Goal: Find specific page/section: Find specific page/section

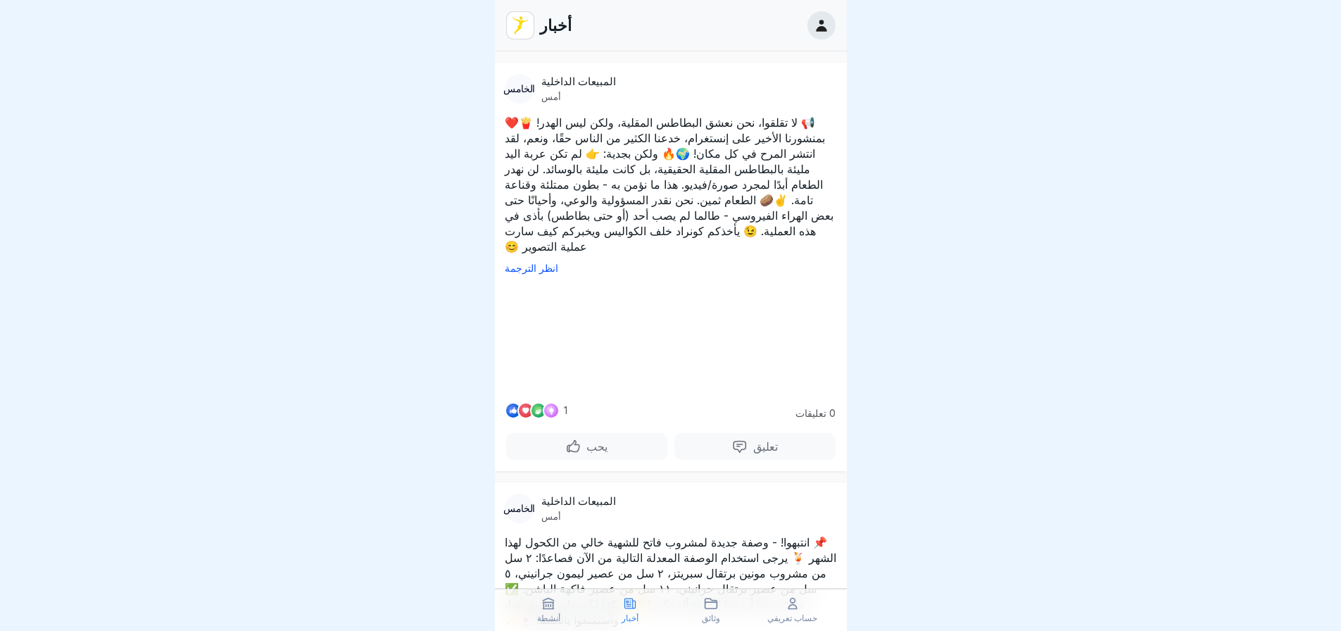
click at [932, 288] on div at bounding box center [670, 315] width 1341 height 631
click at [632, 602] on icon at bounding box center [630, 603] width 14 height 14
click at [711, 605] on icon at bounding box center [711, 603] width 14 height 14
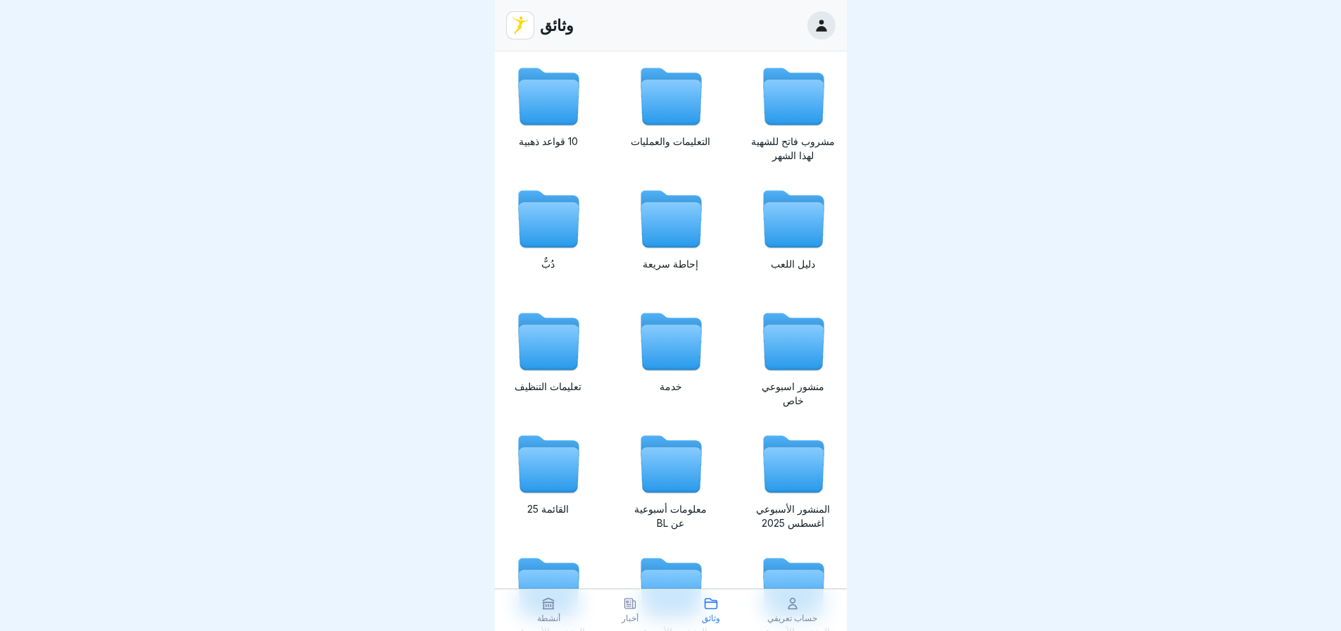
click at [627, 608] on icon at bounding box center [630, 603] width 14 height 14
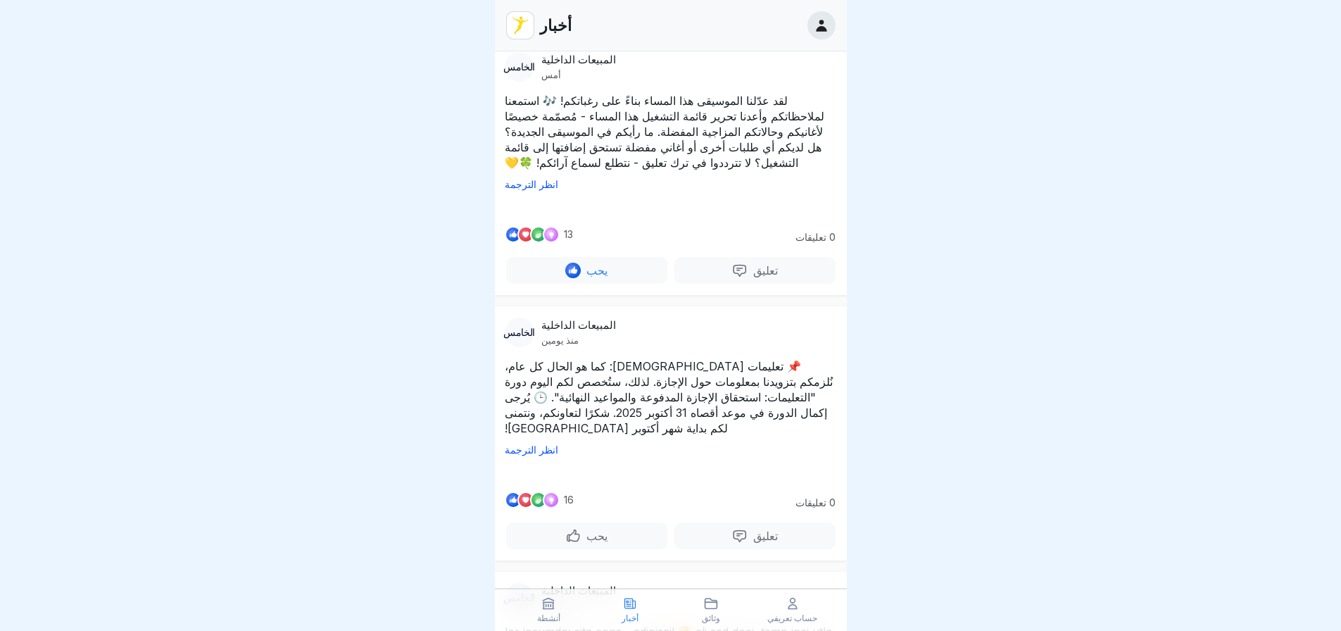
scroll to position [704, 0]
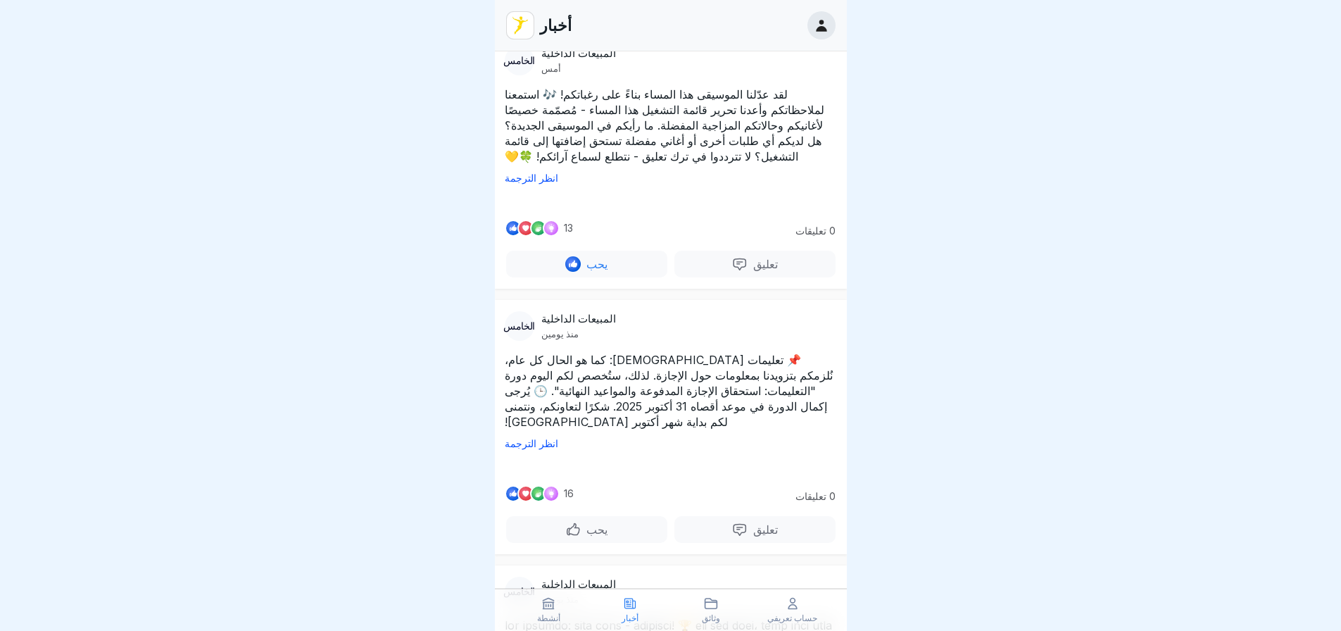
drag, startPoint x: 556, startPoint y: 330, endPoint x: 527, endPoint y: 330, distance: 28.9
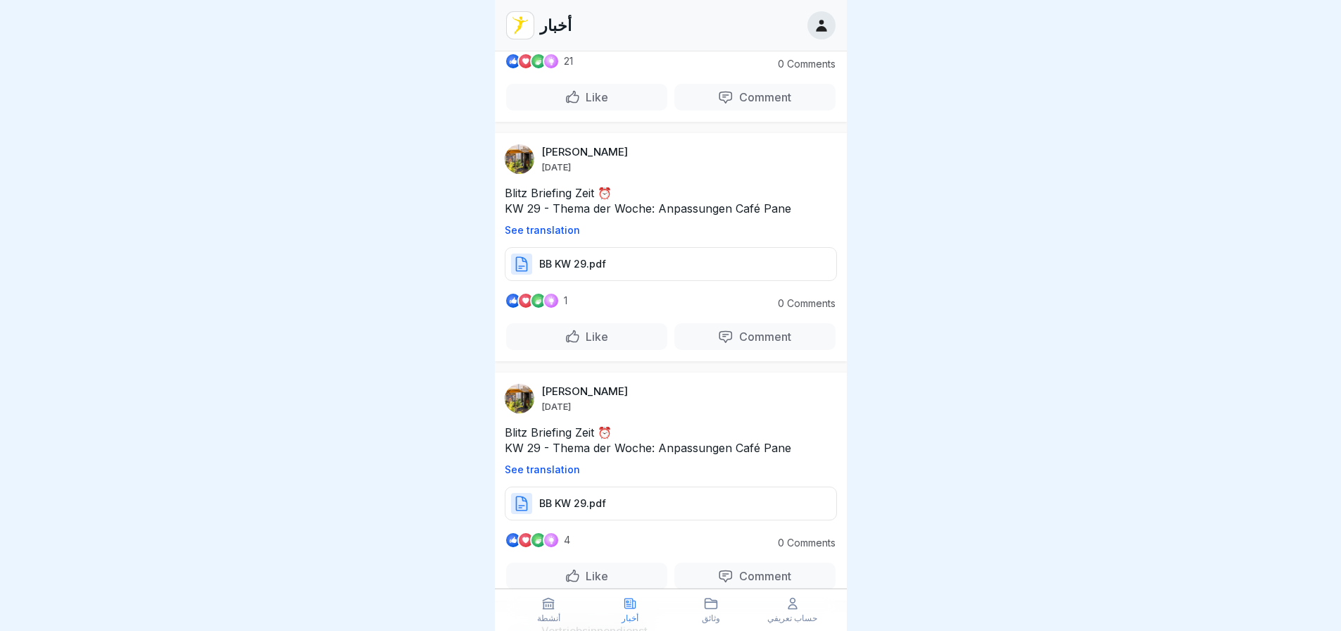
scroll to position [50986, 0]
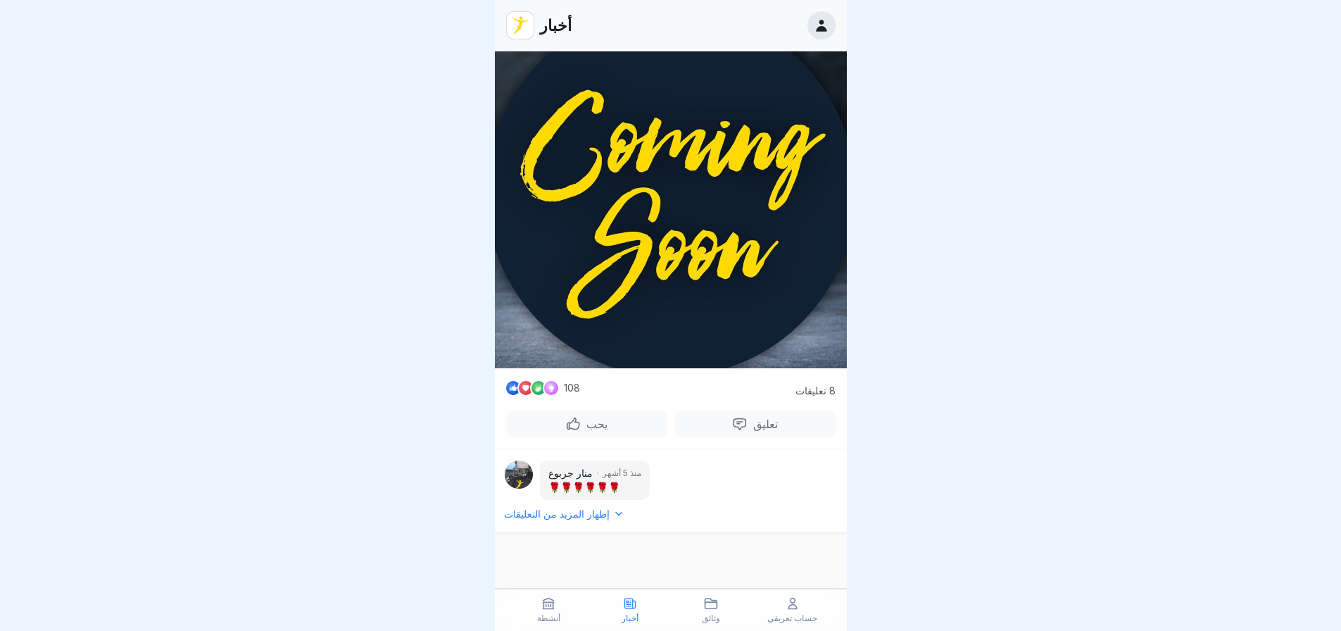
scroll to position [110399, 0]
click at [787, 606] on icon at bounding box center [793, 603] width 14 height 14
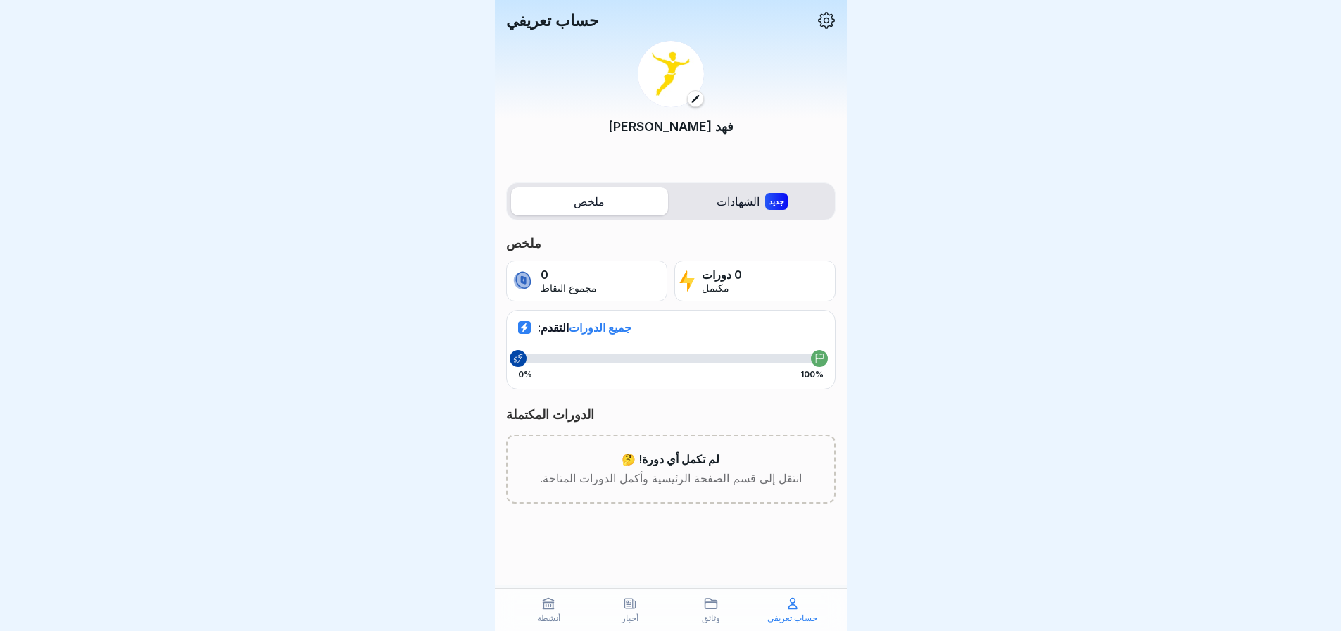
click at [697, 100] on icon at bounding box center [696, 99] width 10 height 10
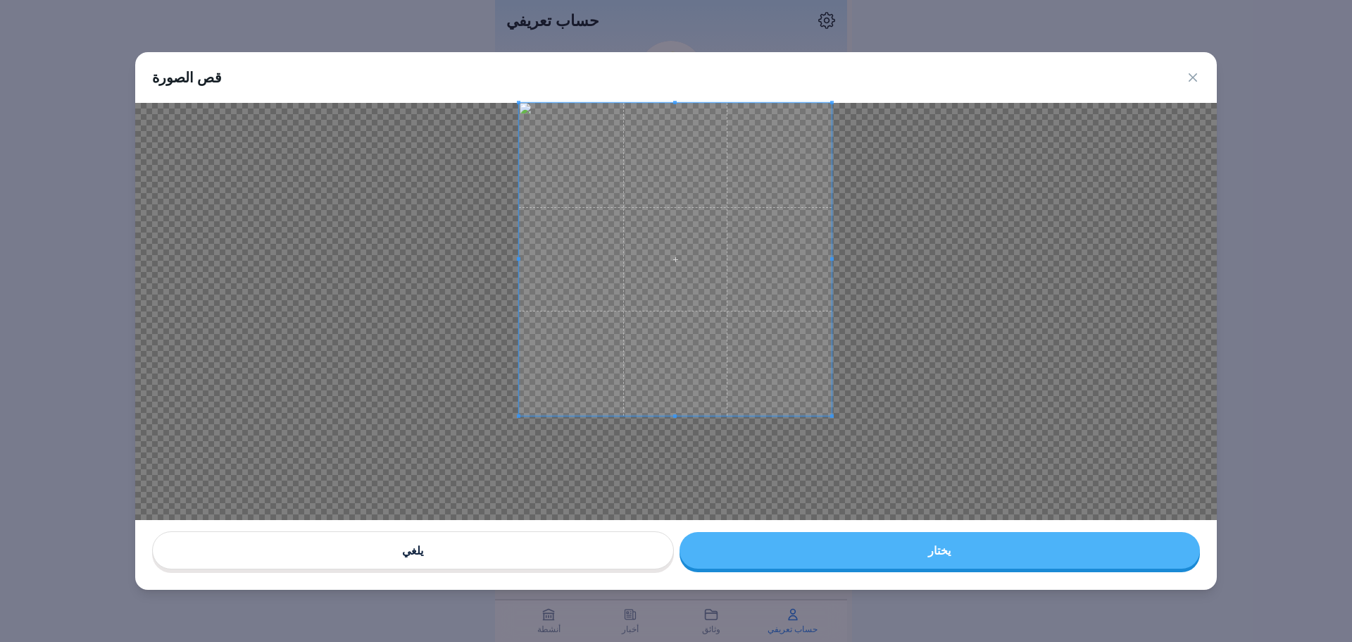
click at [747, 214] on span at bounding box center [675, 259] width 313 height 313
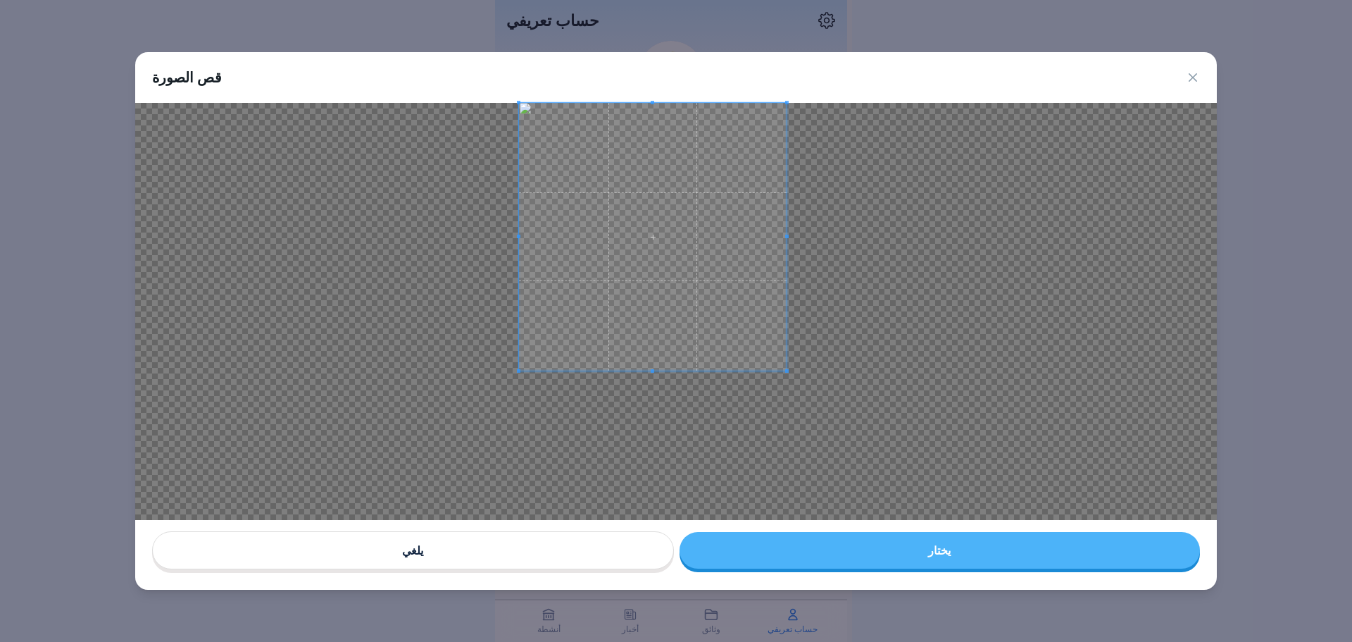
click at [785, 383] on div at bounding box center [676, 311] width 1082 height 417
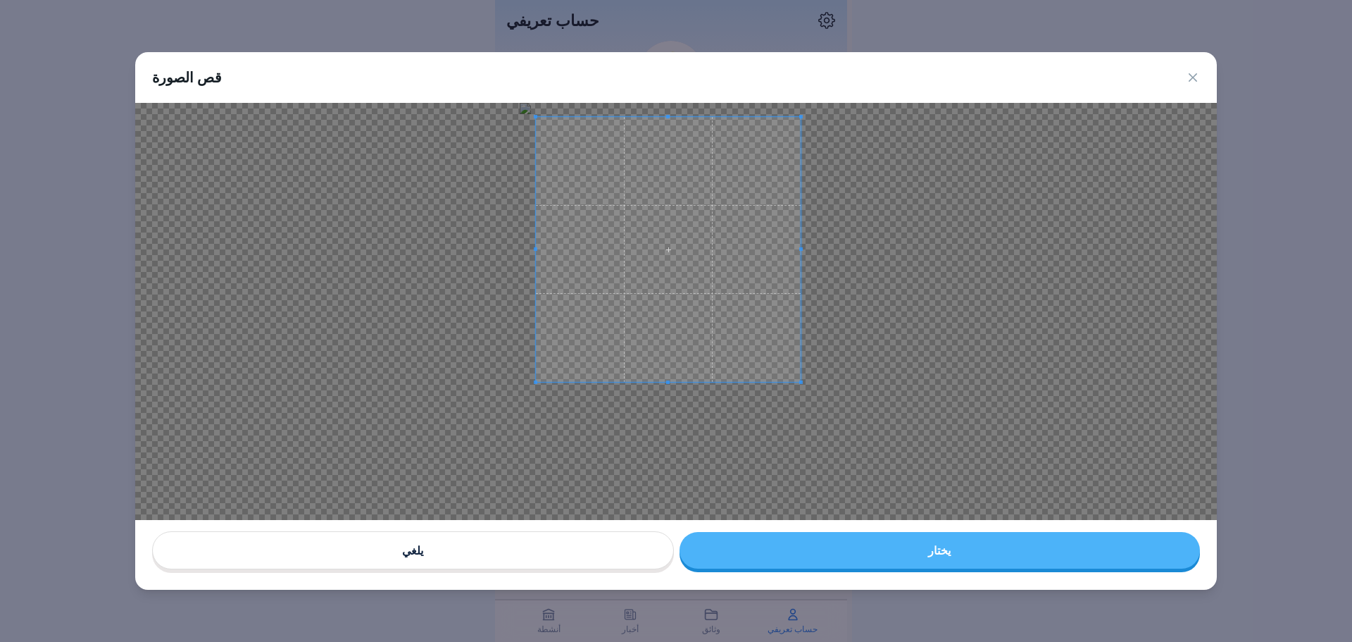
click at [739, 330] on span at bounding box center [668, 249] width 265 height 265
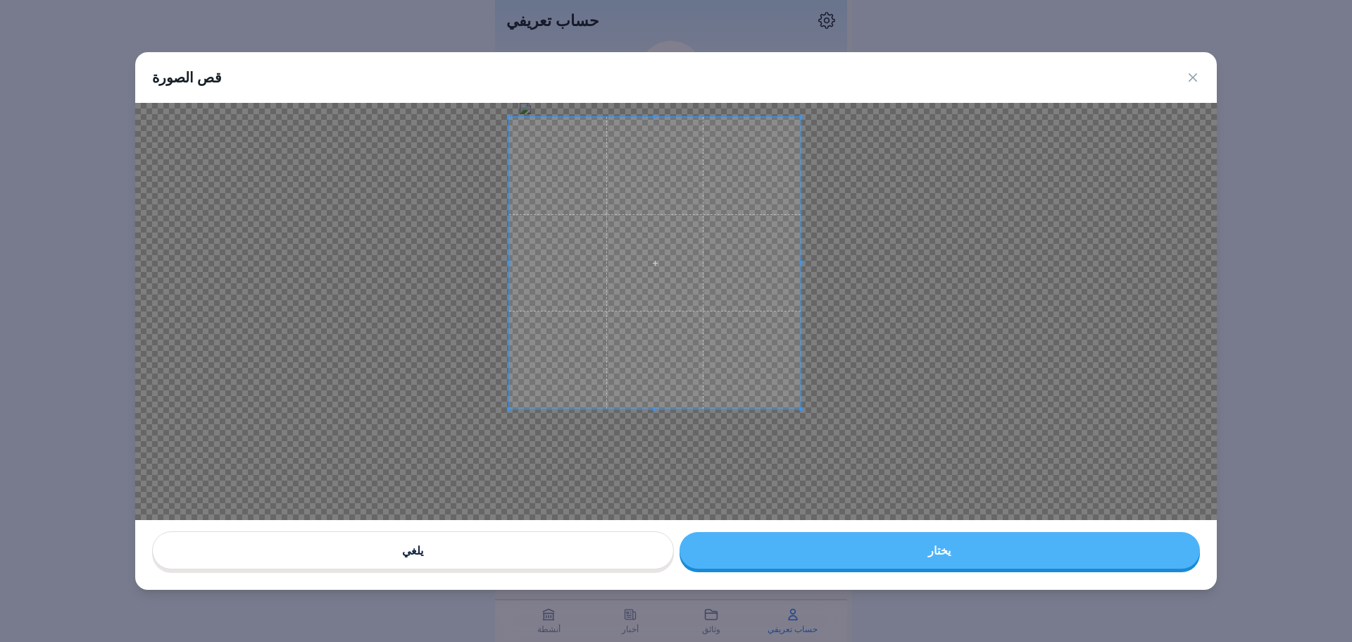
click at [510, 392] on div at bounding box center [655, 263] width 292 height 292
click at [728, 365] on span at bounding box center [671, 261] width 292 height 292
click at [953, 556] on button "يختار" at bounding box center [940, 550] width 521 height 37
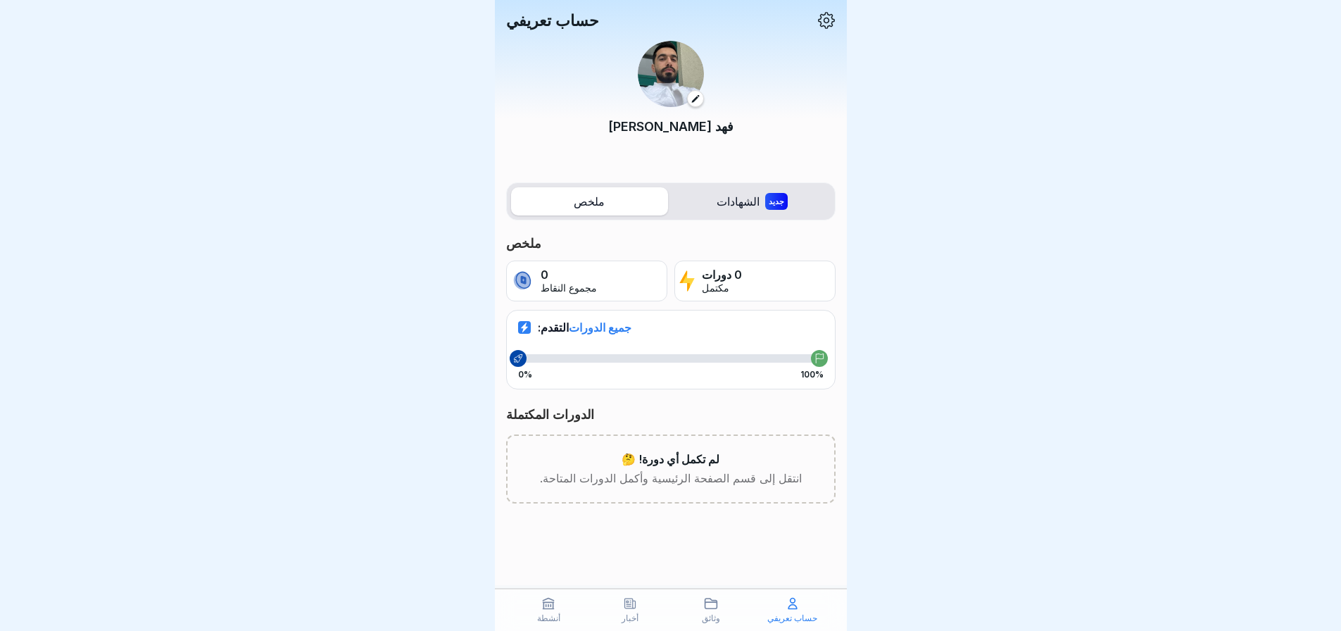
click at [548, 611] on icon at bounding box center [549, 603] width 14 height 14
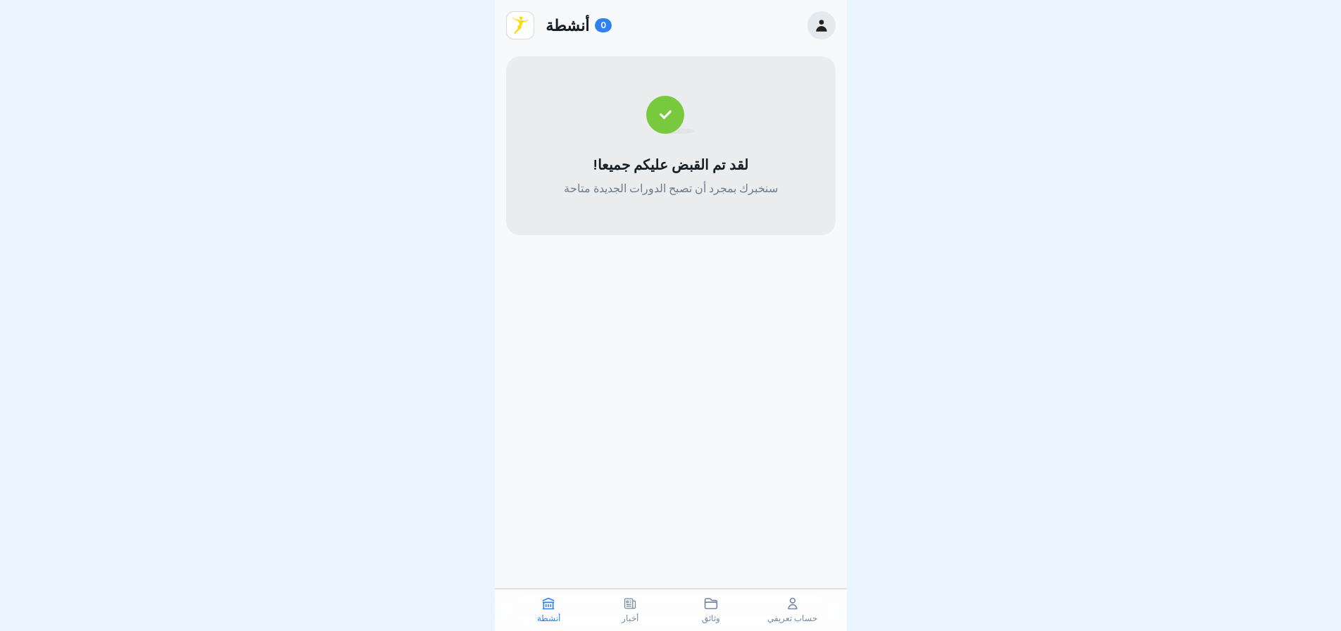
click at [627, 600] on icon at bounding box center [630, 603] width 14 height 14
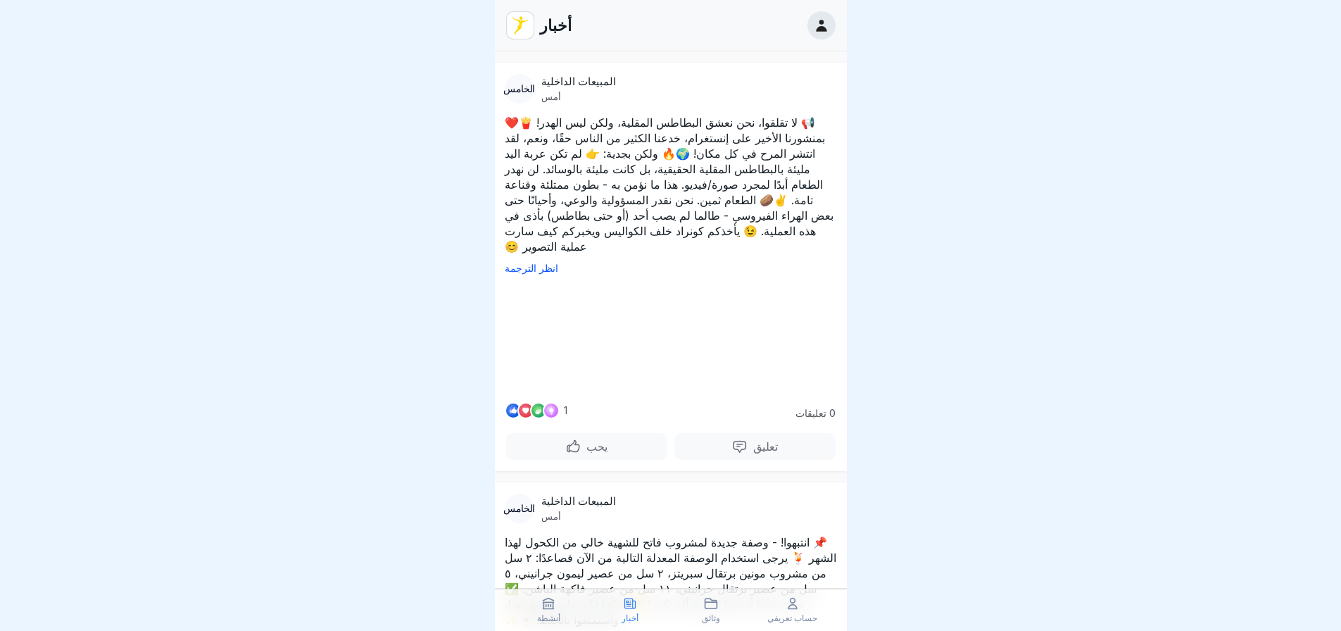
click at [701, 605] on div "وثائق" at bounding box center [712, 609] width 75 height 27
